Goal: Transaction & Acquisition: Purchase product/service

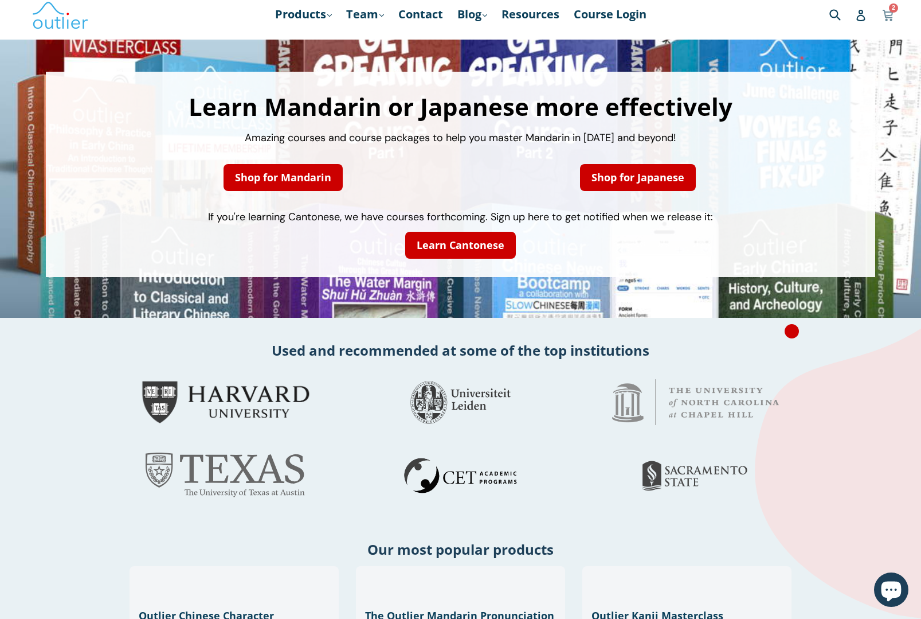
click at [895, 17] on link "Cart Cart 2 items" at bounding box center [888, 14] width 13 height 26
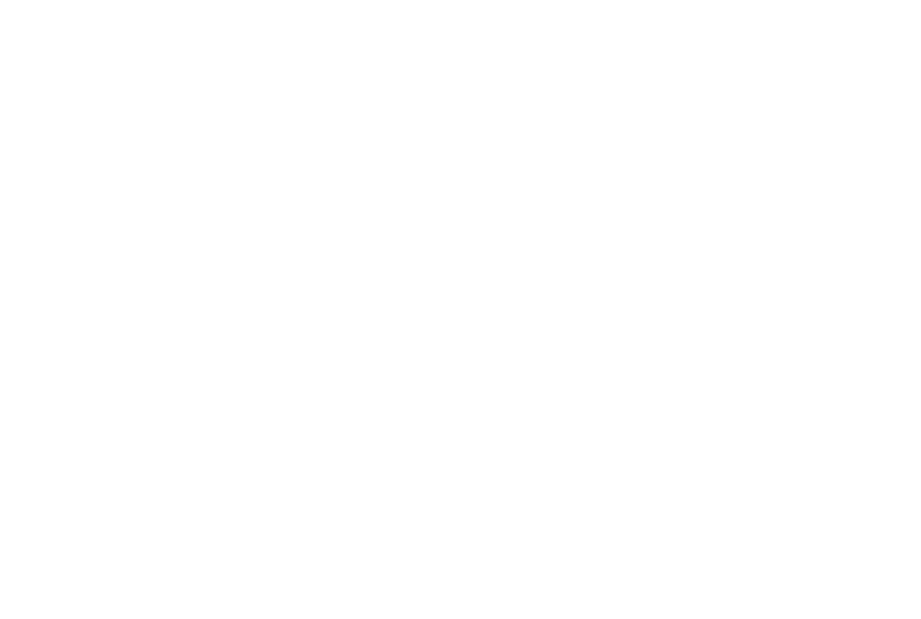
scroll to position [11, 0]
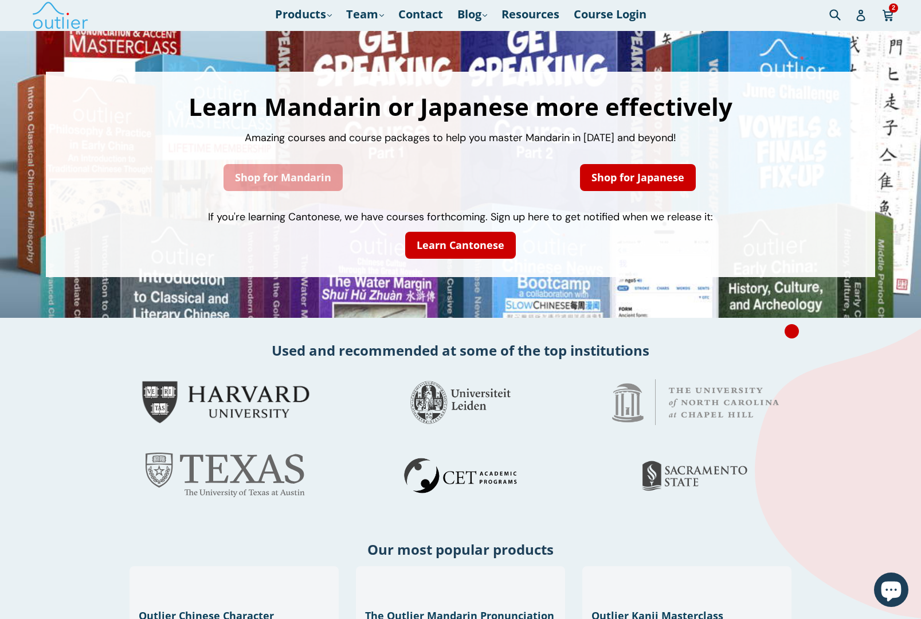
click at [297, 181] on link "Shop for Mandarin" at bounding box center [283, 177] width 119 height 27
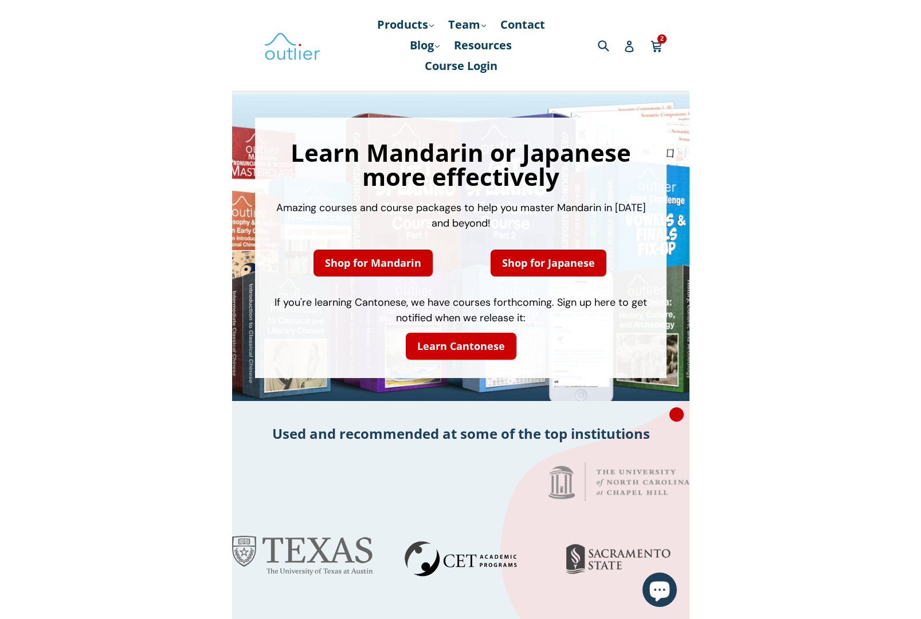
scroll to position [39, 0]
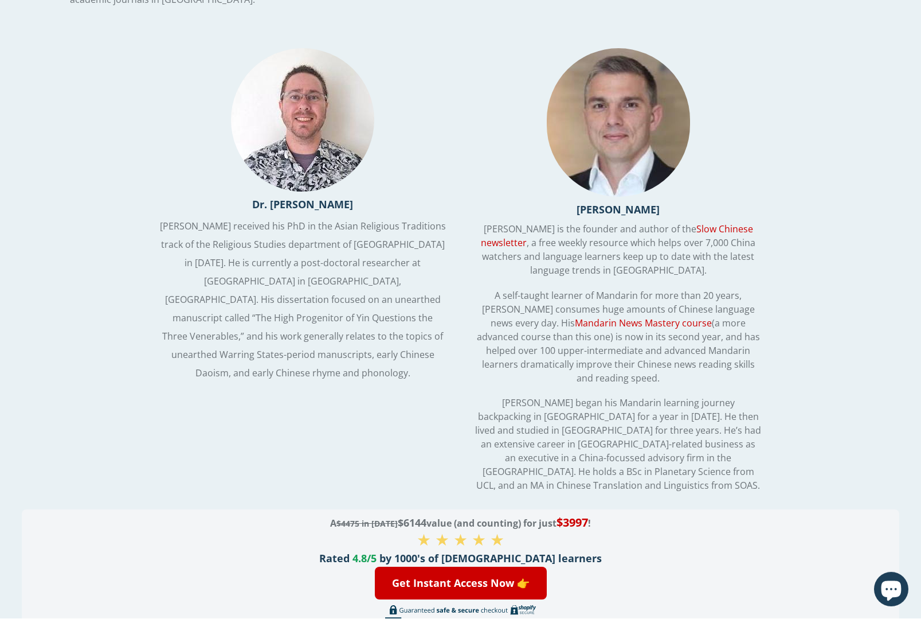
scroll to position [2606, 0]
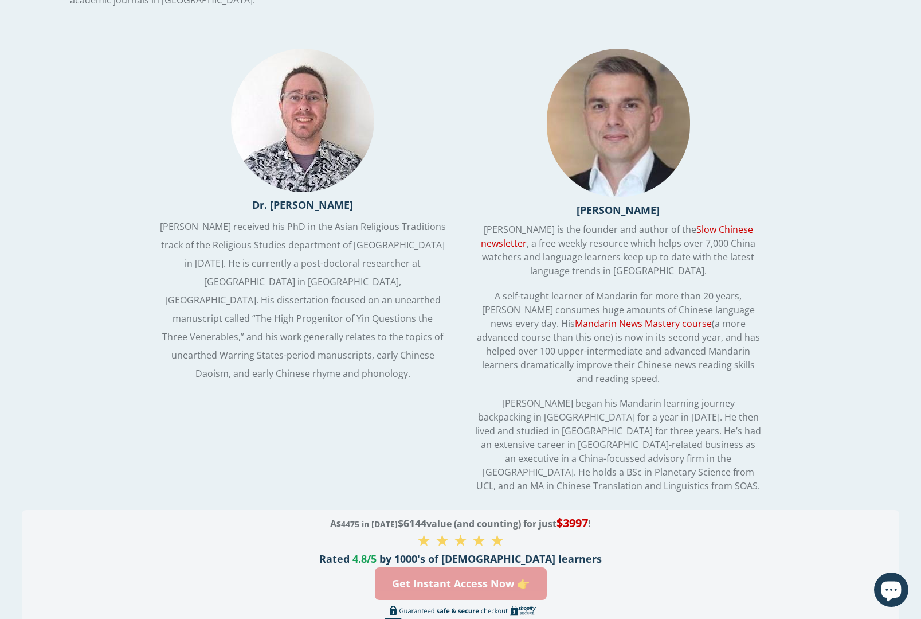
click at [490, 567] on link "Get Instant Access Now 👉" at bounding box center [461, 583] width 172 height 33
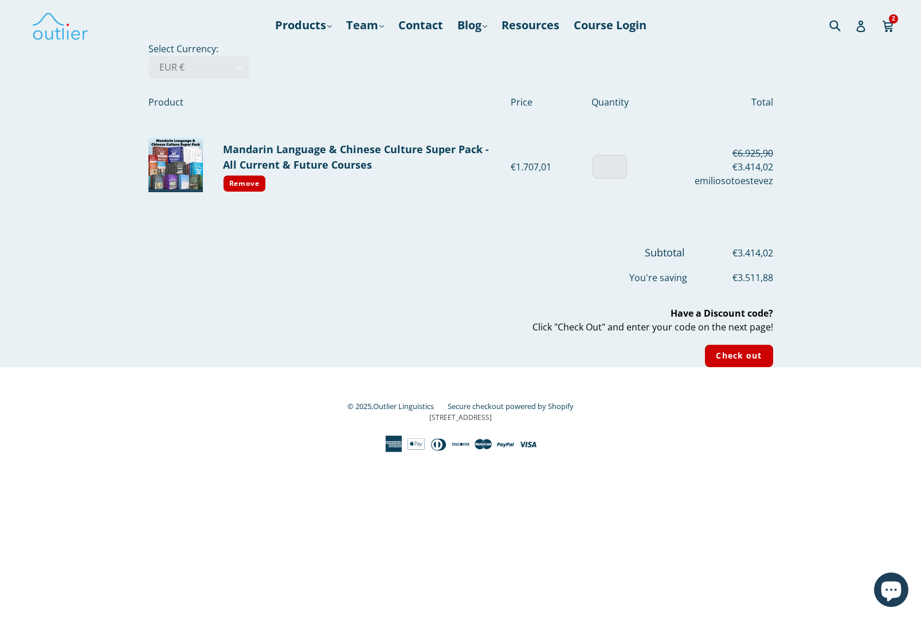
type input "1"
click at [750, 362] on input "Check out" at bounding box center [739, 356] width 68 height 22
